Goal: Task Accomplishment & Management: Manage account settings

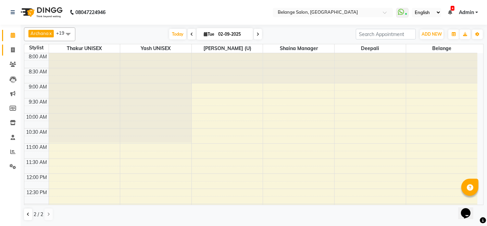
scroll to position [60, 0]
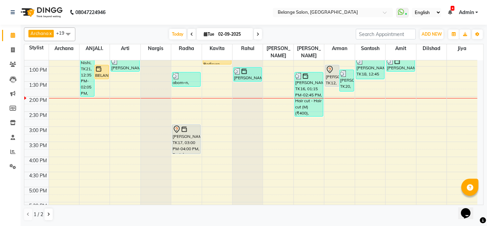
scroll to position [136, 0]
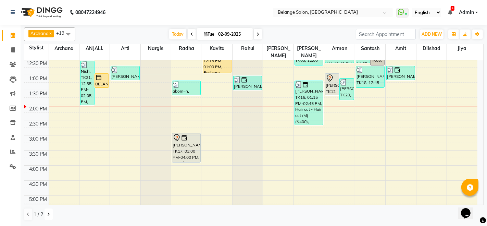
click at [50, 213] on button at bounding box center [49, 214] width 8 height 12
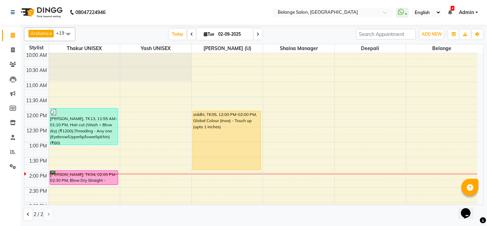
scroll to position [61, 0]
click at [174, 35] on span "Today" at bounding box center [177, 34] width 17 height 11
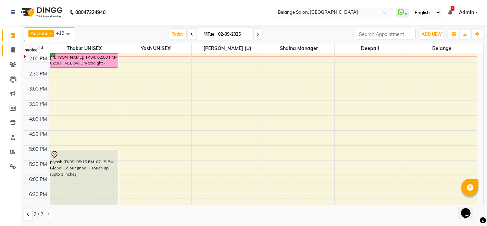
click at [12, 49] on icon at bounding box center [13, 49] width 4 height 5
select select "5076"
select select "service"
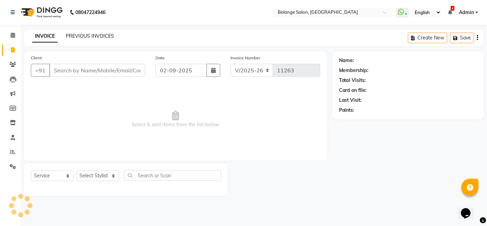
click at [77, 37] on link "PREVIOUS INVOICES" at bounding box center [90, 36] width 48 height 6
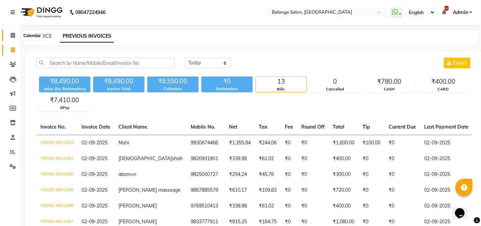
click at [10, 35] on span at bounding box center [13, 36] width 12 height 8
